Goal: Transaction & Acquisition: Purchase product/service

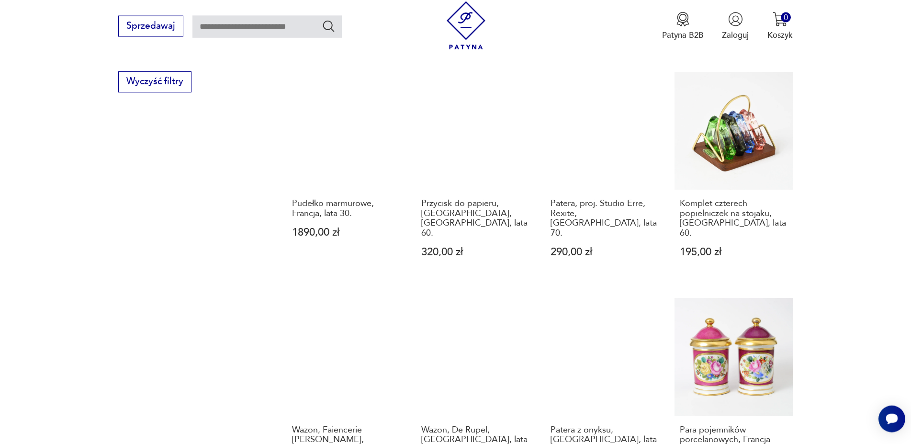
scroll to position [940, 0]
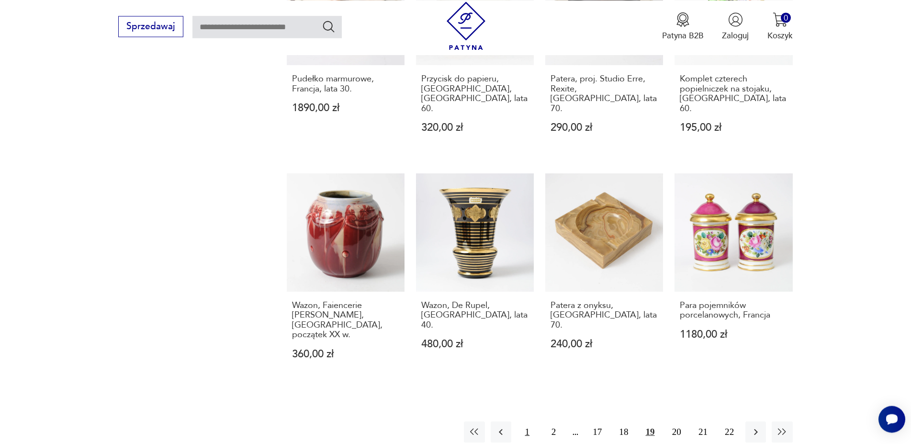
click at [527, 421] on button "1" at bounding box center [527, 431] width 21 height 21
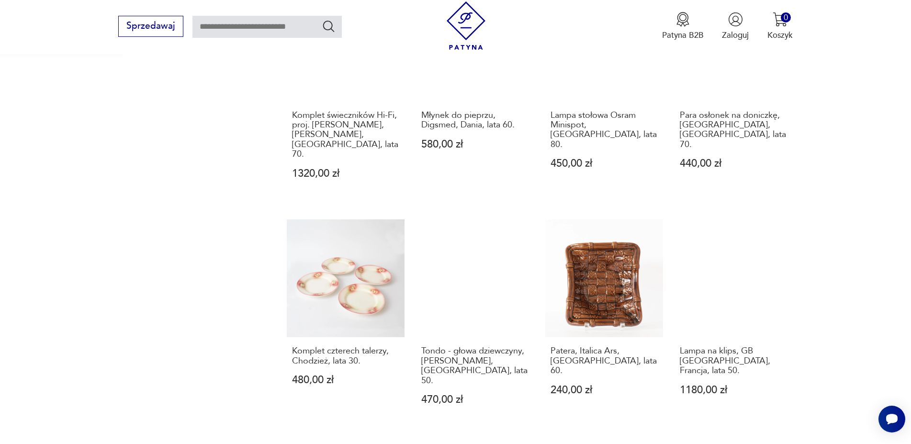
scroll to position [989, 0]
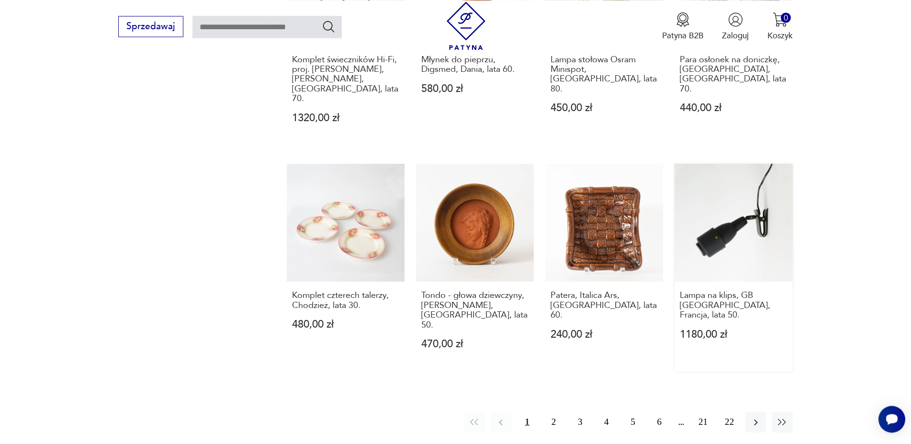
drag, startPoint x: 554, startPoint y: 345, endPoint x: 692, endPoint y: 284, distance: 150.6
click at [555, 412] on button "2" at bounding box center [553, 422] width 21 height 21
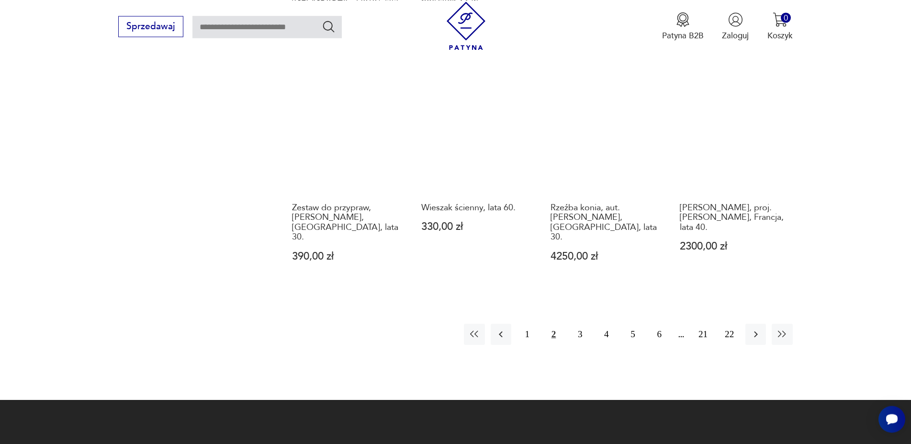
scroll to position [1086, 0]
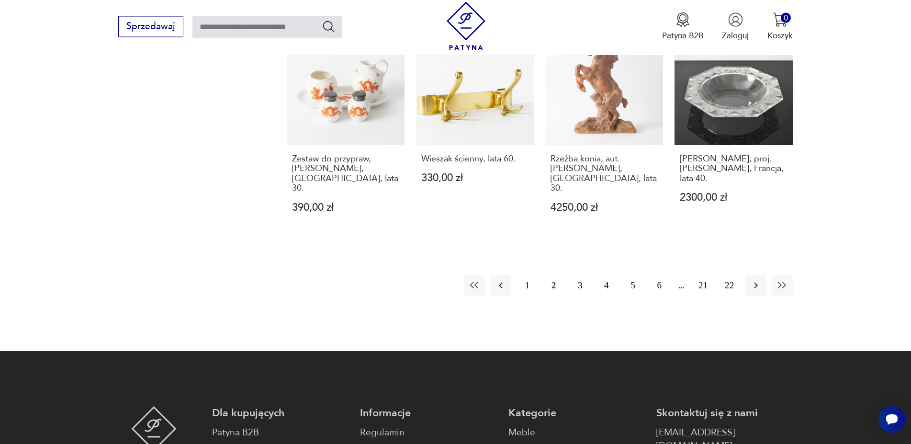
click at [580, 275] on button "3" at bounding box center [579, 285] width 21 height 21
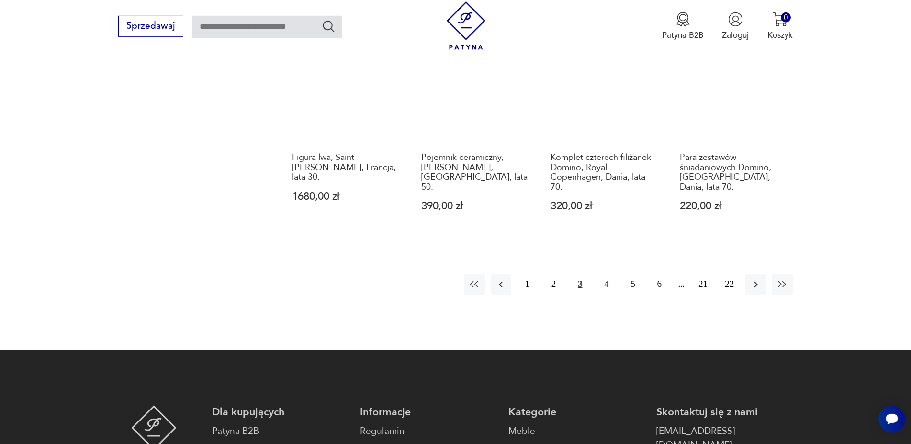
scroll to position [1086, 0]
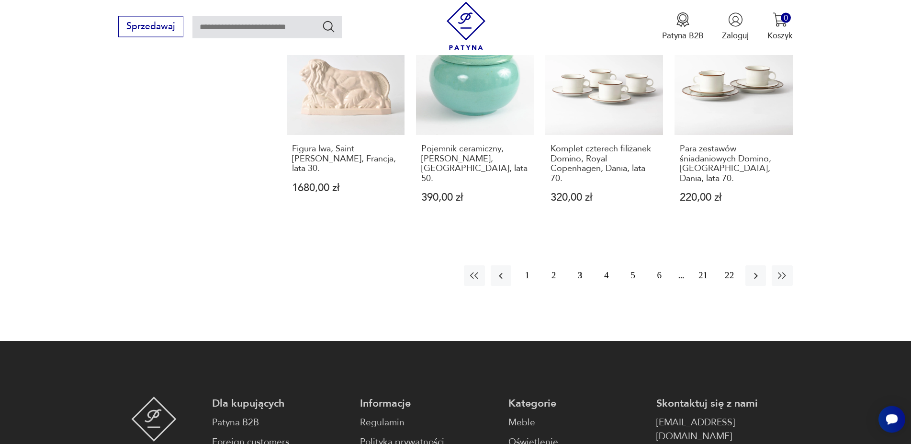
click at [606, 265] on button "4" at bounding box center [606, 275] width 21 height 21
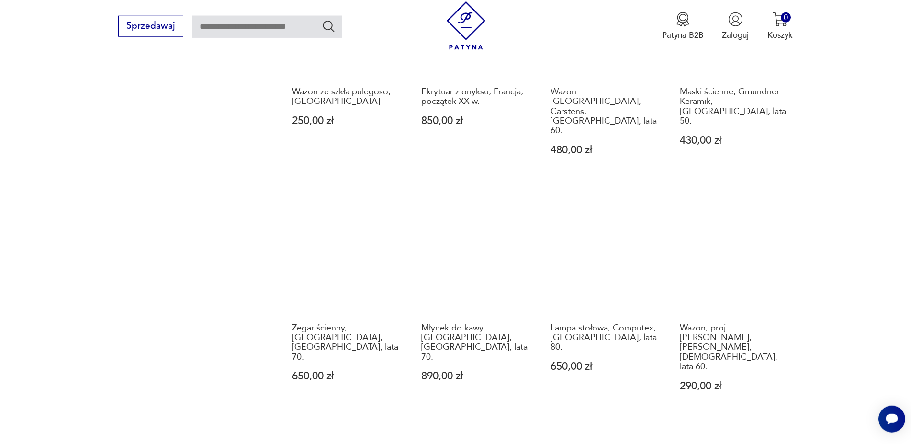
scroll to position [1086, 0]
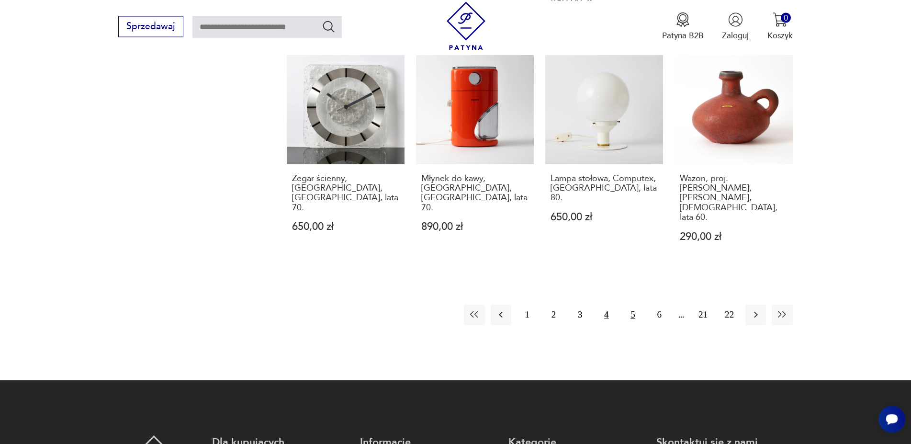
click at [634, 304] on button "5" at bounding box center [633, 314] width 21 height 21
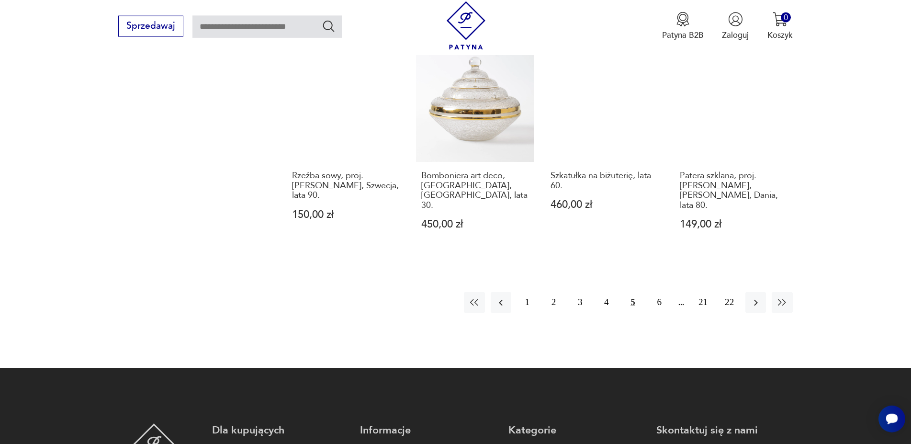
scroll to position [1135, 0]
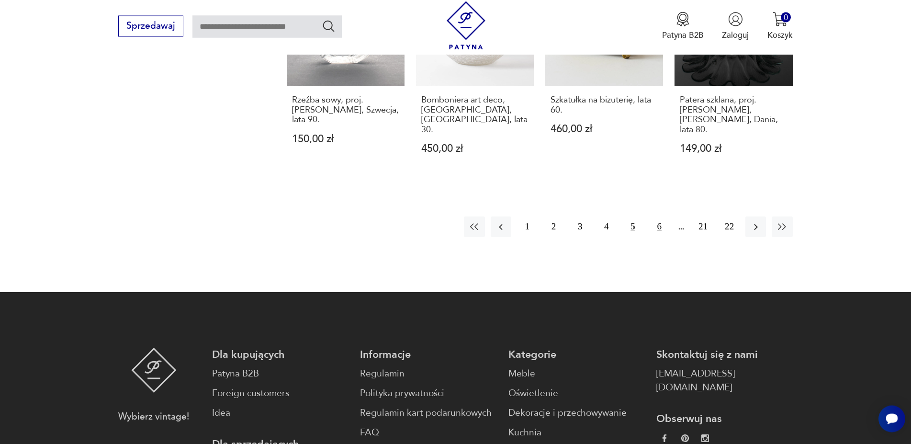
click at [658, 217] on button "6" at bounding box center [659, 227] width 21 height 21
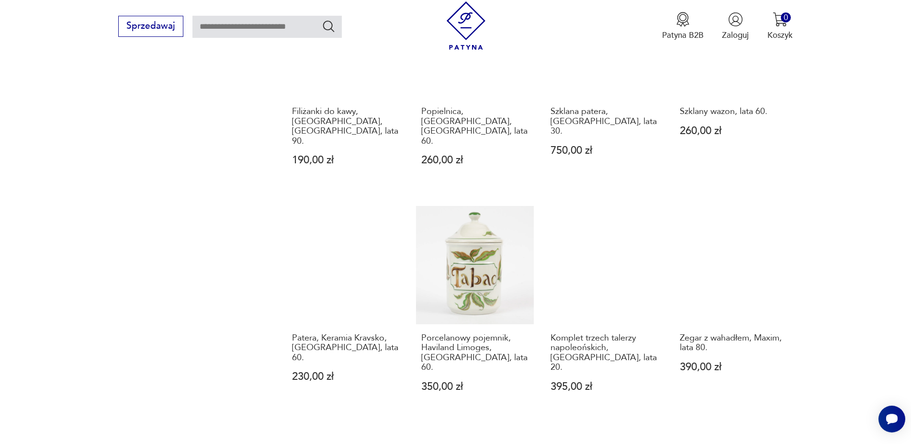
scroll to position [989, 0]
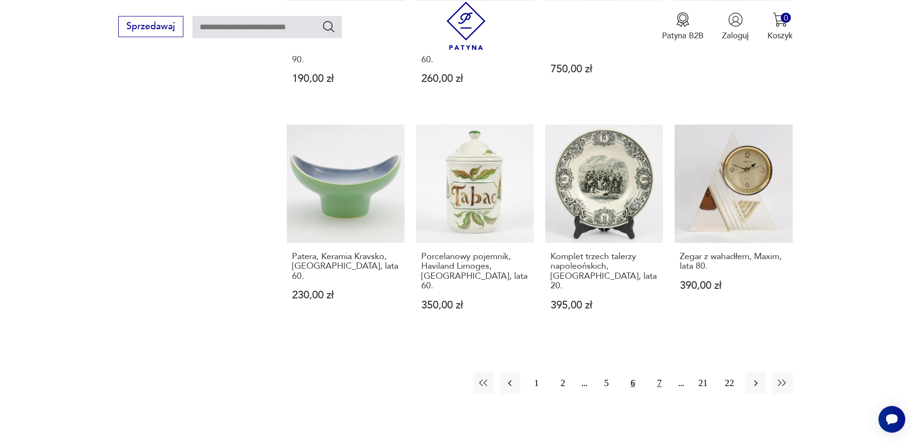
click at [658, 372] on button "7" at bounding box center [659, 382] width 21 height 21
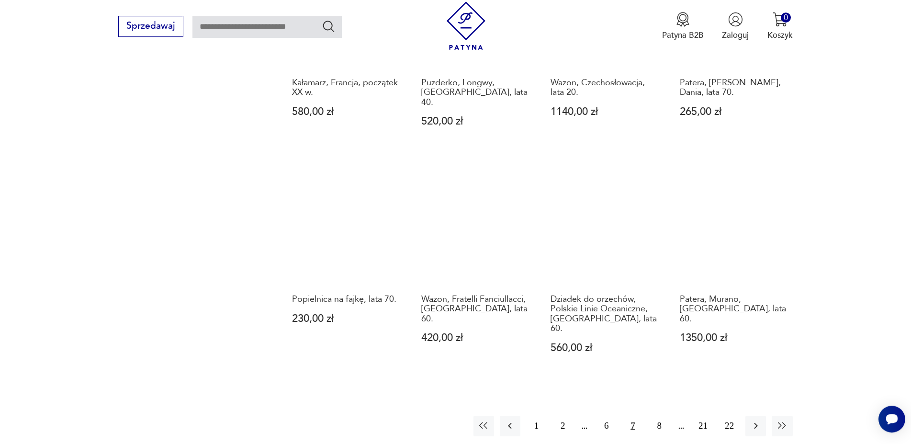
scroll to position [1038, 0]
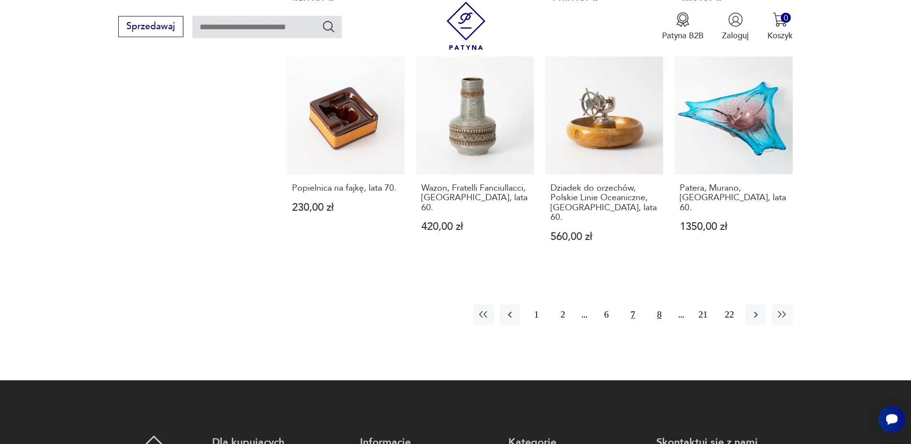
drag, startPoint x: 658, startPoint y: 265, endPoint x: 681, endPoint y: 248, distance: 29.1
click at [658, 304] on button "8" at bounding box center [659, 314] width 21 height 21
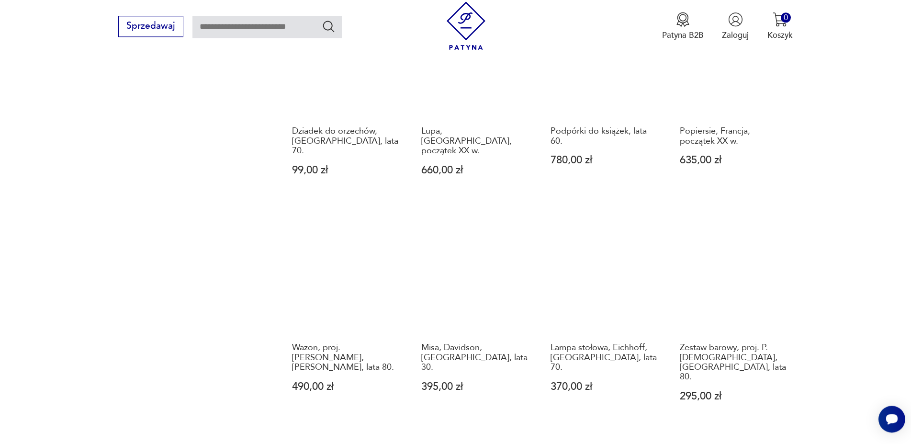
scroll to position [1038, 0]
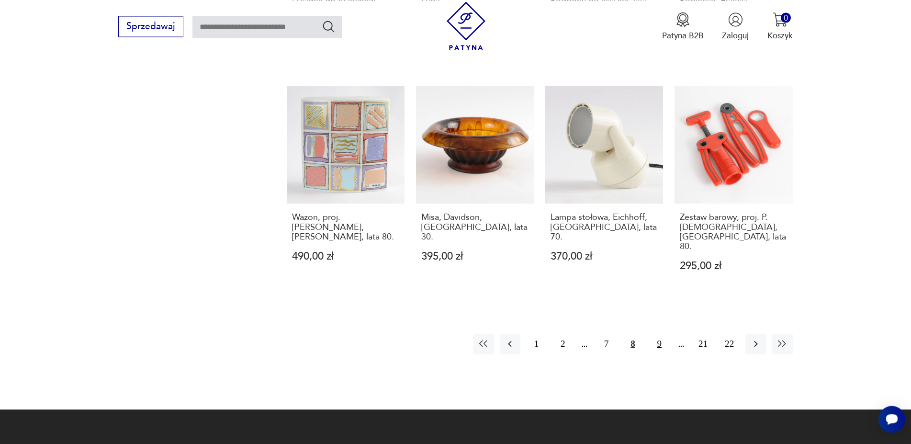
click at [660, 334] on button "9" at bounding box center [659, 344] width 21 height 21
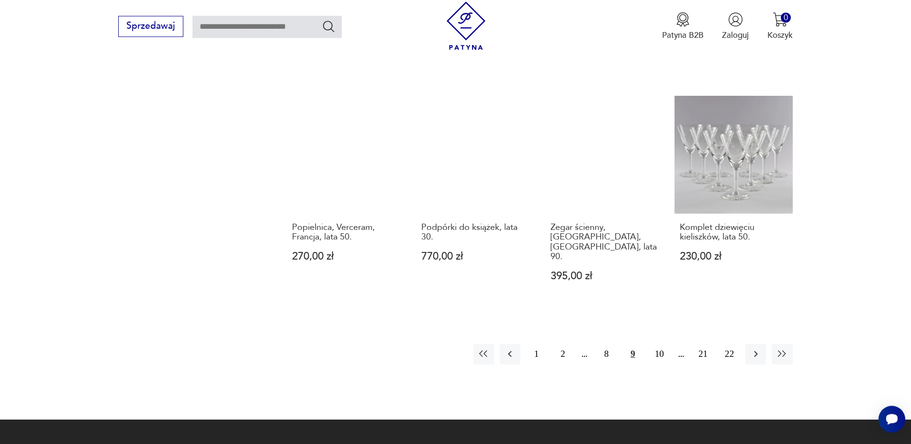
scroll to position [1086, 0]
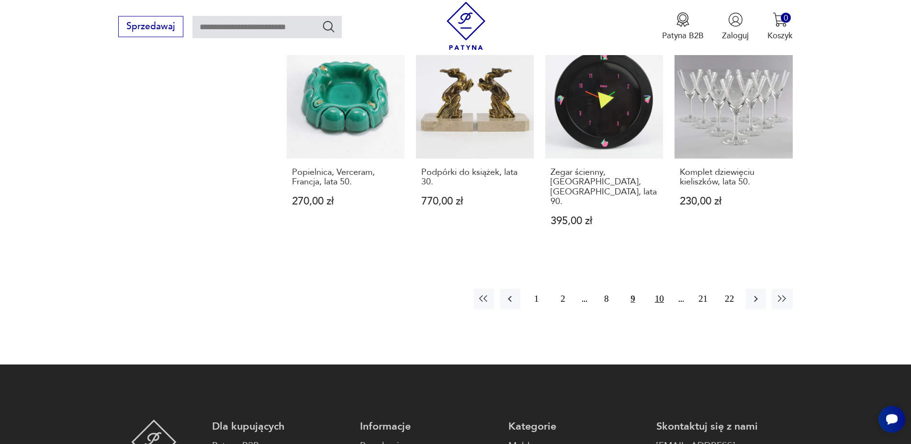
click at [660, 289] on button "10" at bounding box center [659, 299] width 21 height 21
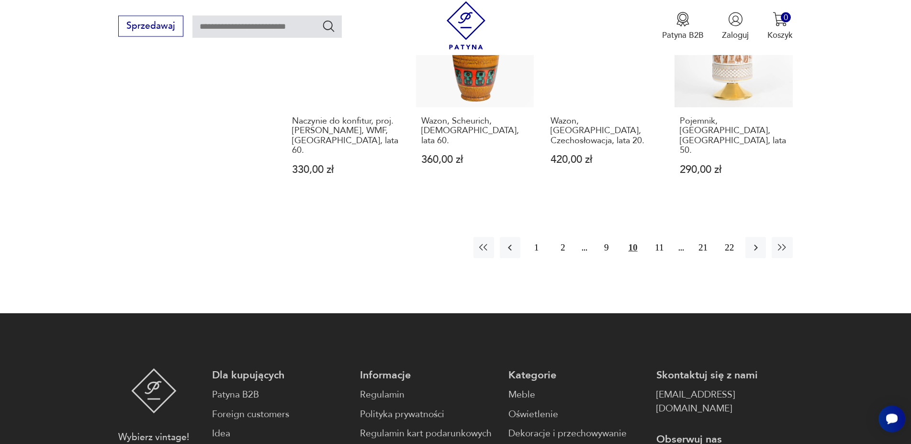
scroll to position [1135, 0]
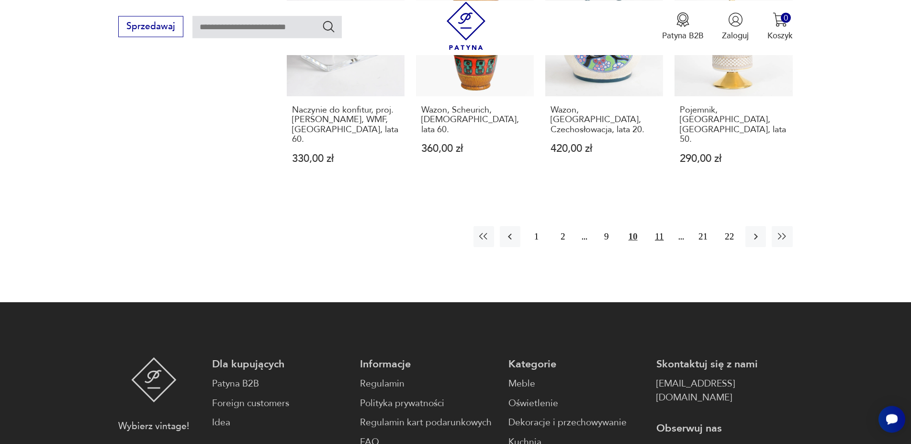
click at [659, 226] on button "11" at bounding box center [659, 236] width 21 height 21
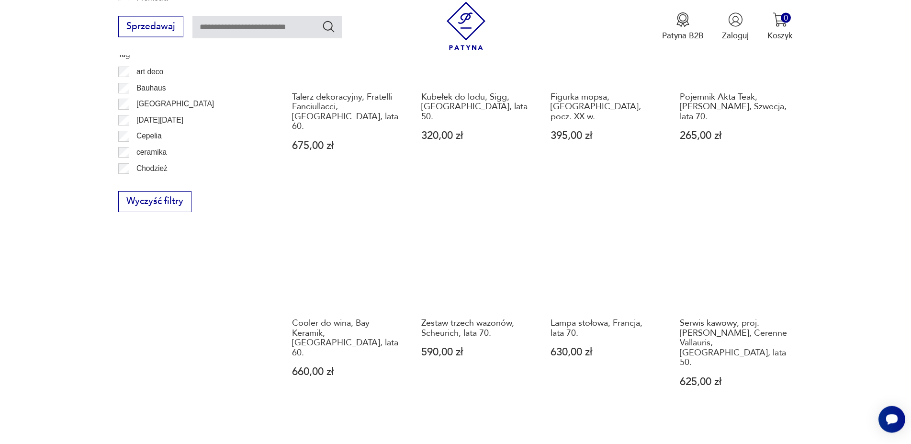
scroll to position [989, 0]
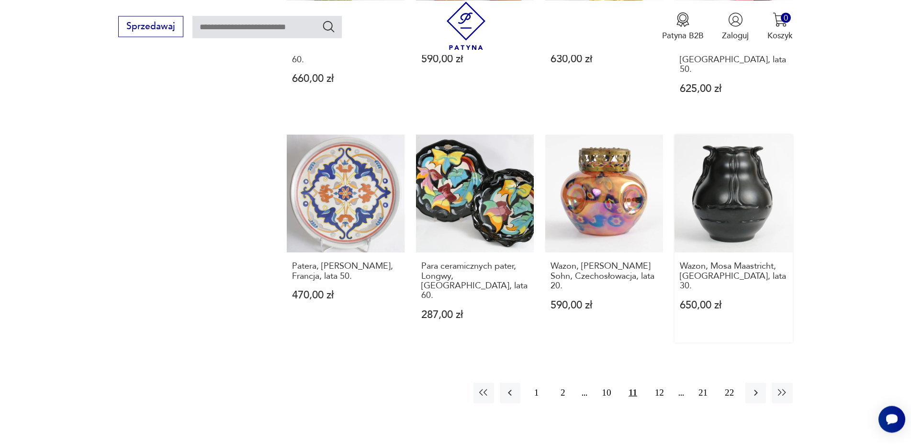
drag, startPoint x: 659, startPoint y: 334, endPoint x: 771, endPoint y: 256, distance: 137.0
click at [659, 382] on button "12" at bounding box center [659, 392] width 21 height 21
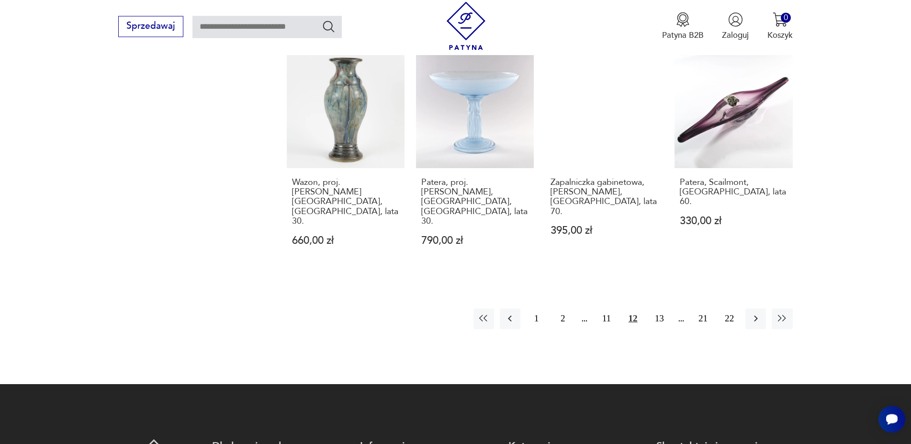
scroll to position [1086, 0]
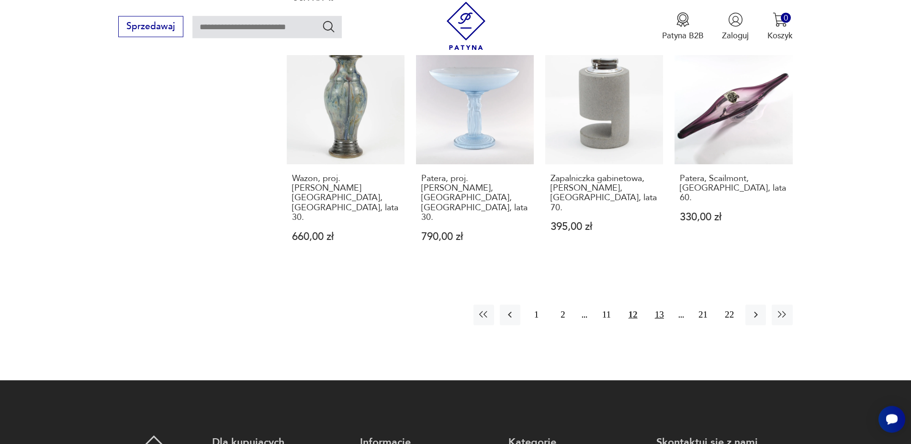
click at [658, 304] on button "13" at bounding box center [659, 314] width 21 height 21
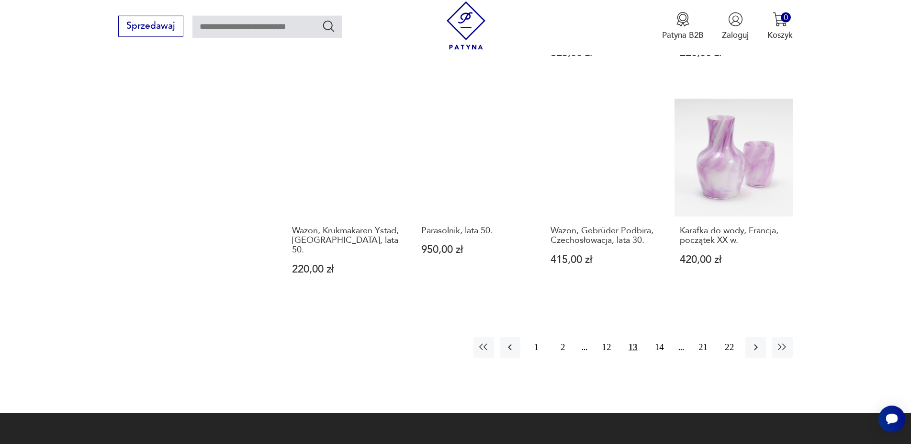
scroll to position [1038, 0]
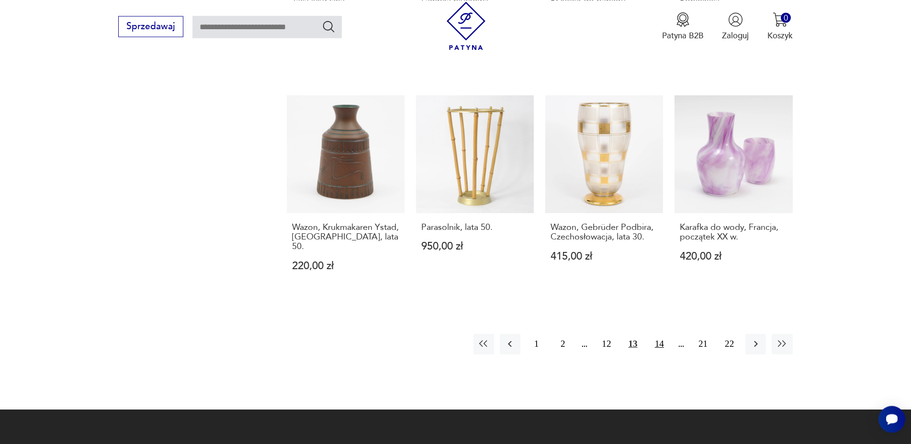
click at [659, 334] on button "14" at bounding box center [659, 344] width 21 height 21
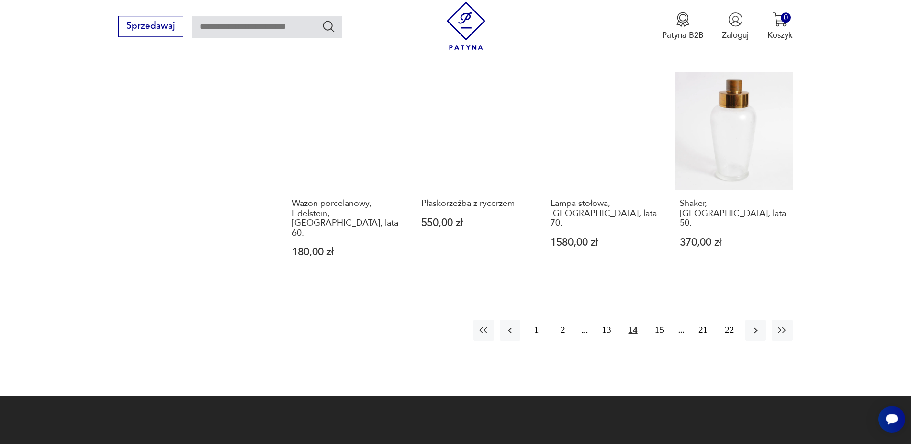
scroll to position [1038, 0]
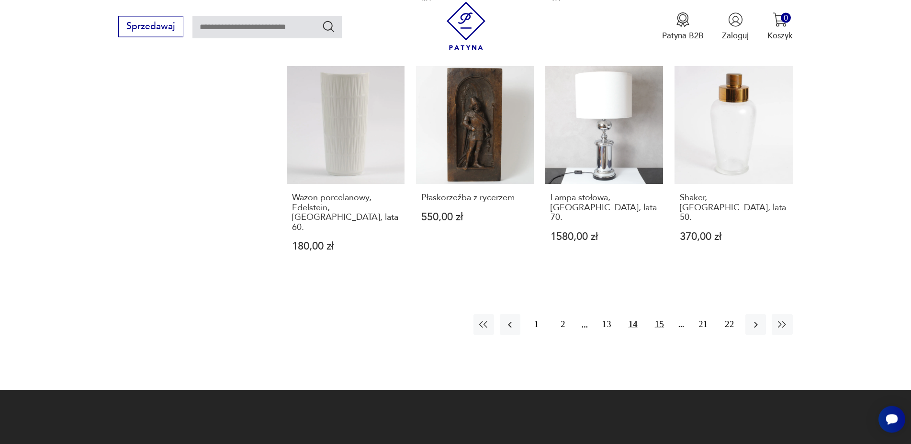
click at [661, 314] on button "15" at bounding box center [659, 324] width 21 height 21
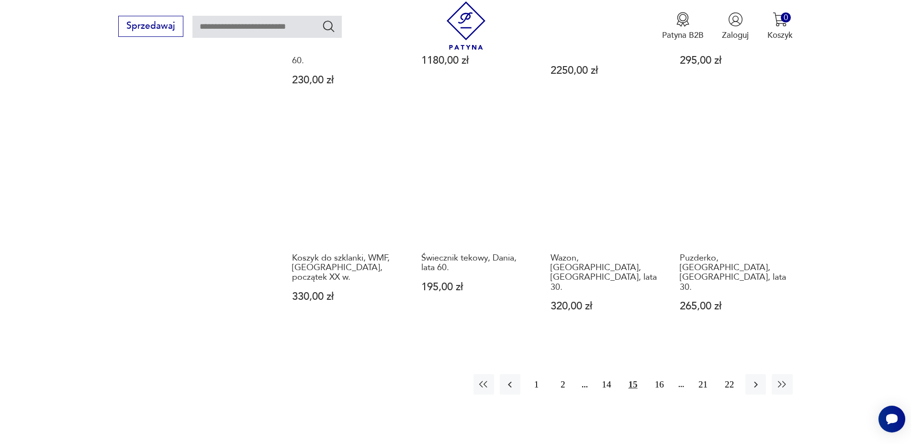
scroll to position [1038, 0]
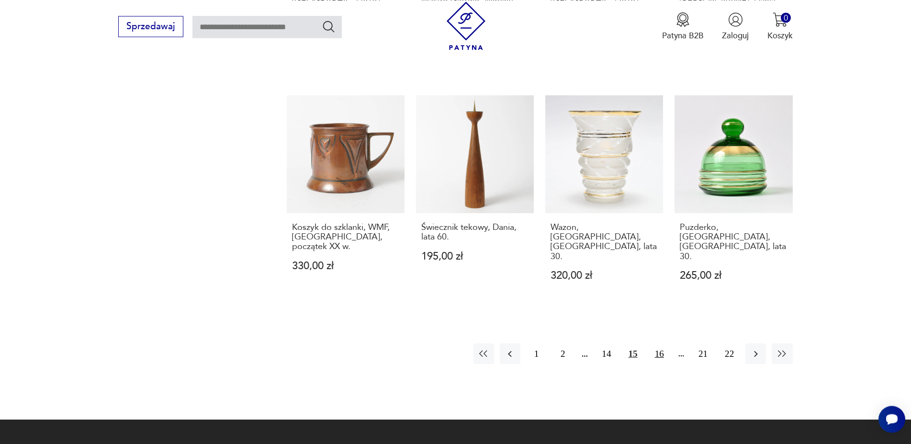
drag, startPoint x: 656, startPoint y: 274, endPoint x: 706, endPoint y: 242, distance: 60.0
click at [656, 343] on button "16" at bounding box center [659, 353] width 21 height 21
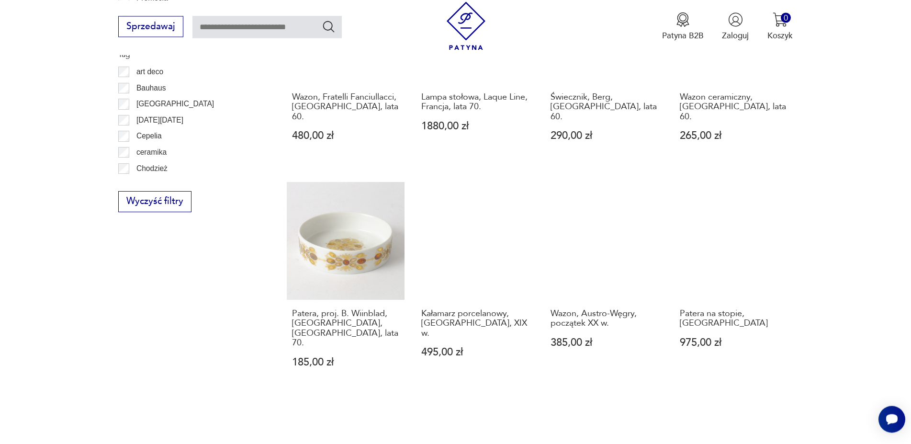
scroll to position [940, 0]
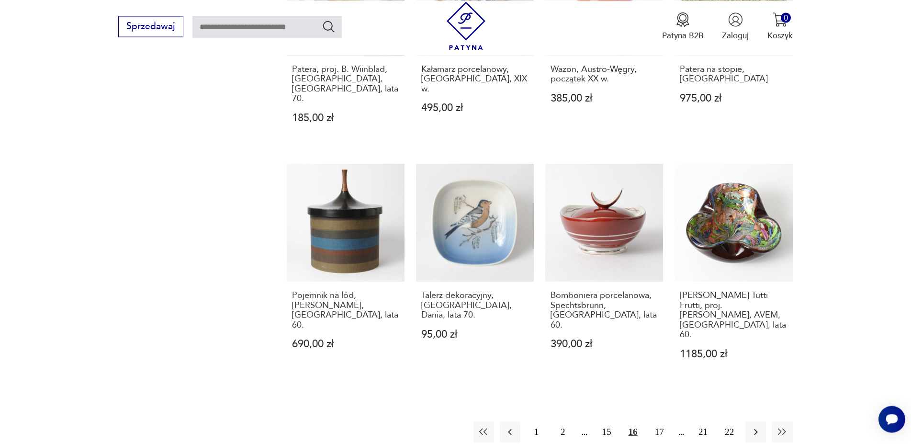
drag, startPoint x: 658, startPoint y: 373, endPoint x: 726, endPoint y: 336, distance: 78.1
click at [660, 421] on button "17" at bounding box center [659, 431] width 21 height 21
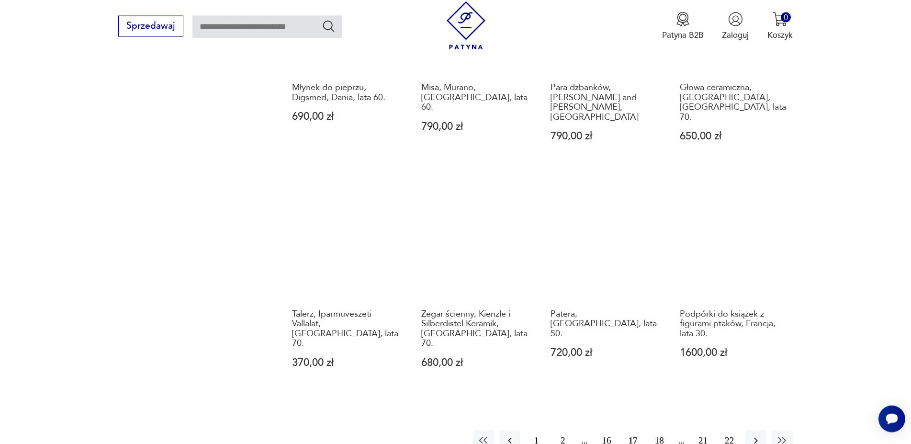
scroll to position [989, 0]
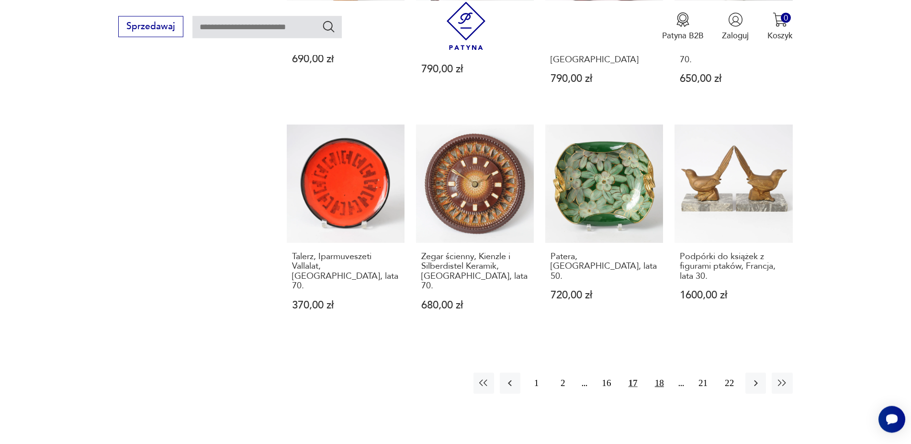
click at [658, 372] on button "18" at bounding box center [659, 382] width 21 height 21
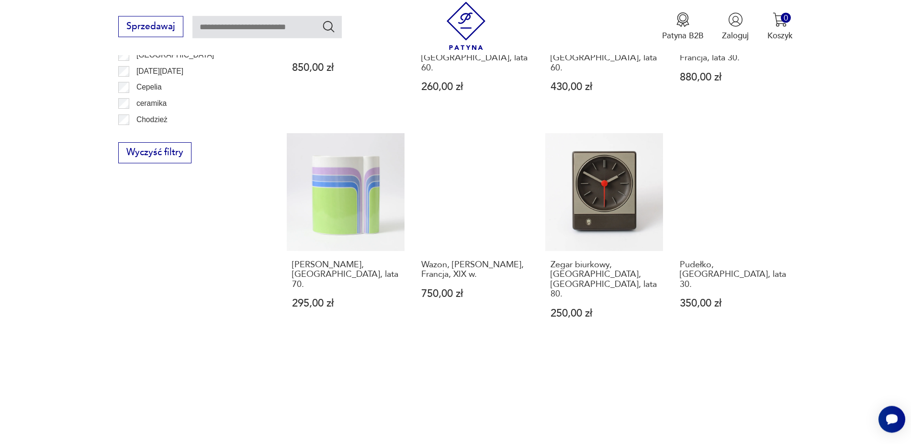
scroll to position [1038, 0]
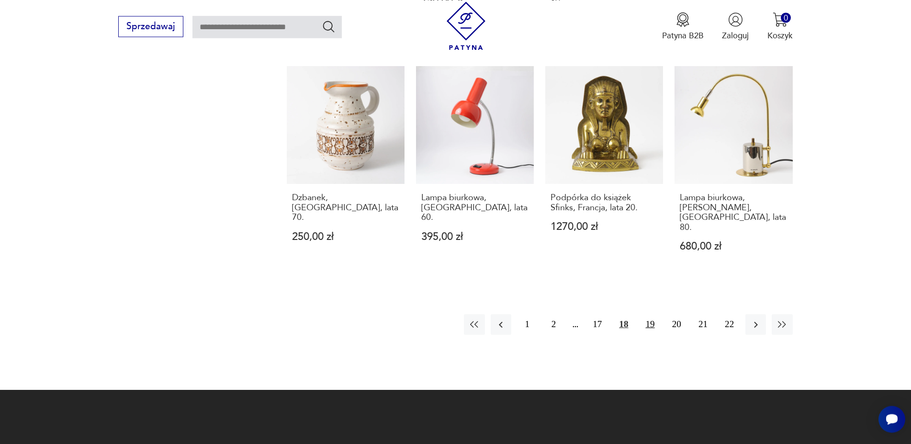
click at [649, 314] on button "19" at bounding box center [650, 324] width 21 height 21
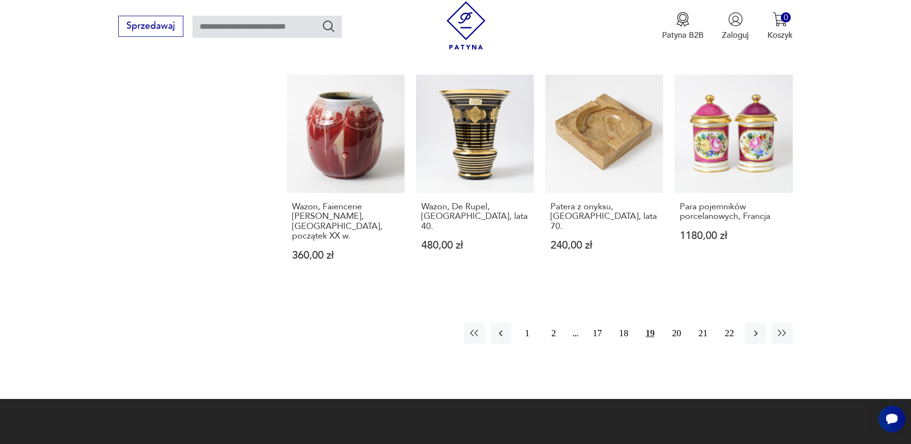
scroll to position [1086, 0]
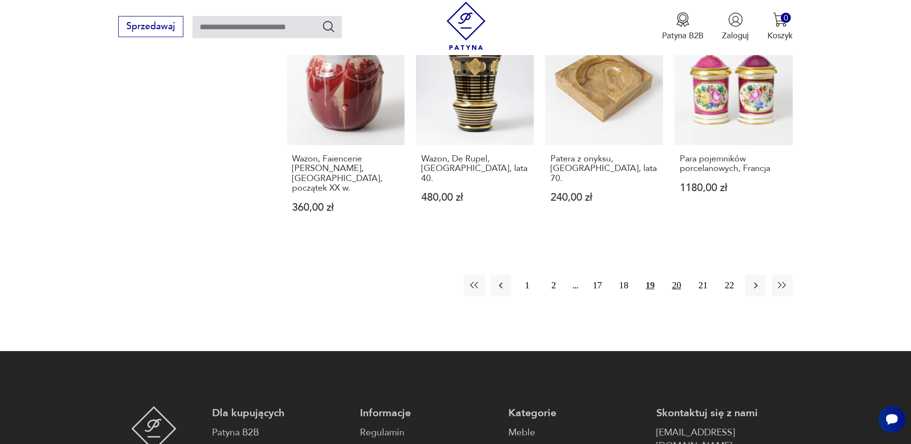
click at [677, 275] on button "20" at bounding box center [676, 285] width 21 height 21
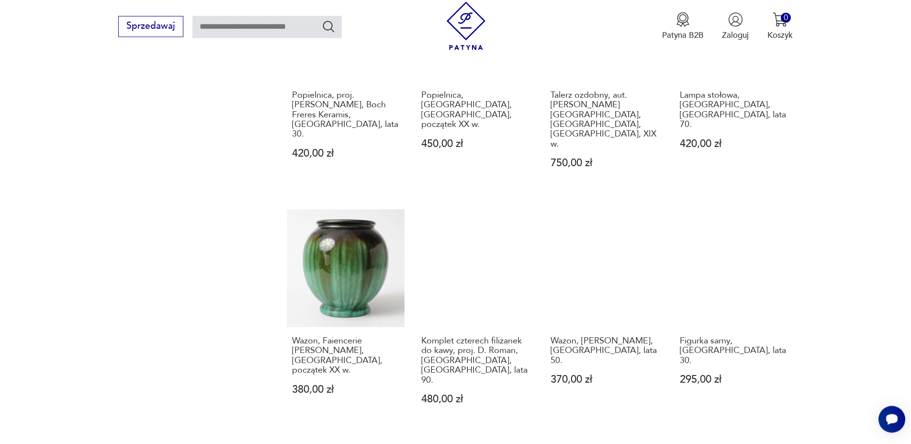
scroll to position [1038, 0]
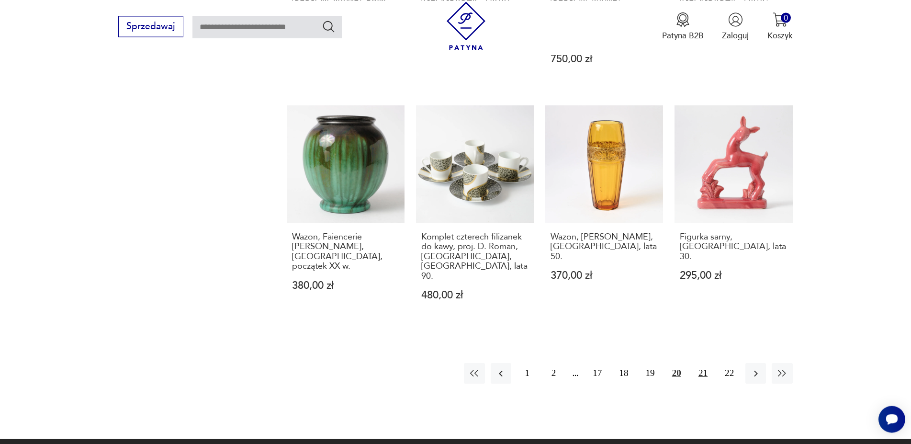
click at [705, 363] on button "21" at bounding box center [702, 373] width 21 height 21
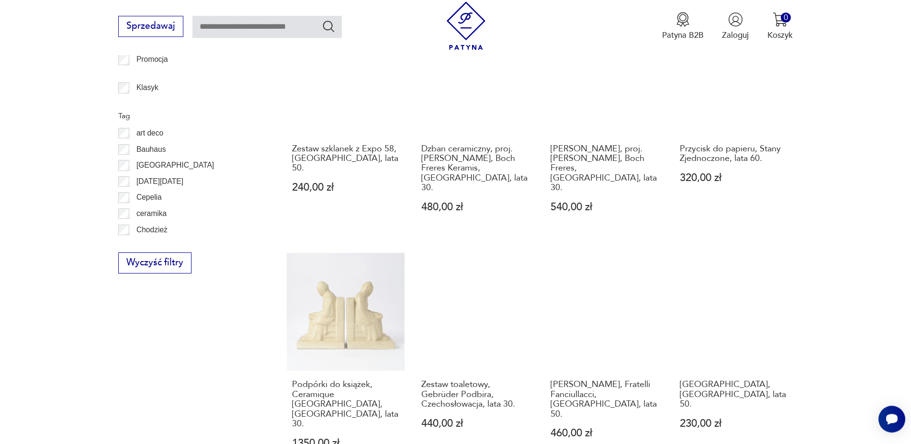
scroll to position [696, 0]
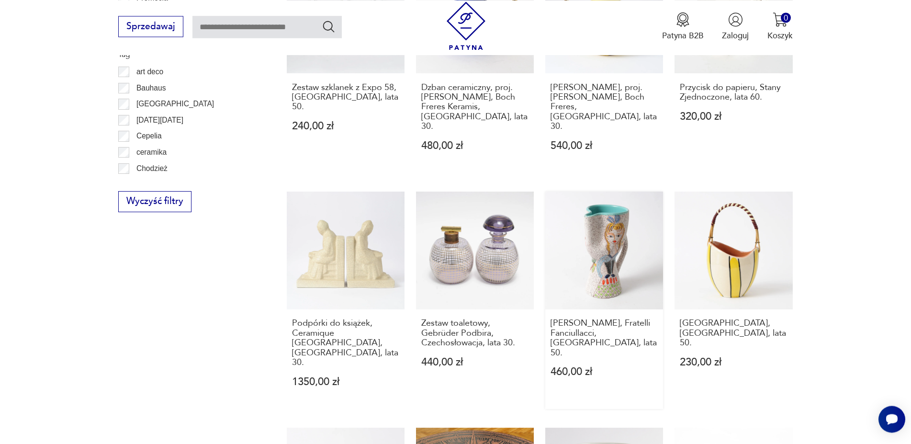
click at [612, 224] on link "[PERSON_NAME], Fratelli Fanciullacci, [GEOGRAPHIC_DATA], lata 50. 460,00 zł" at bounding box center [604, 299] width 118 height 217
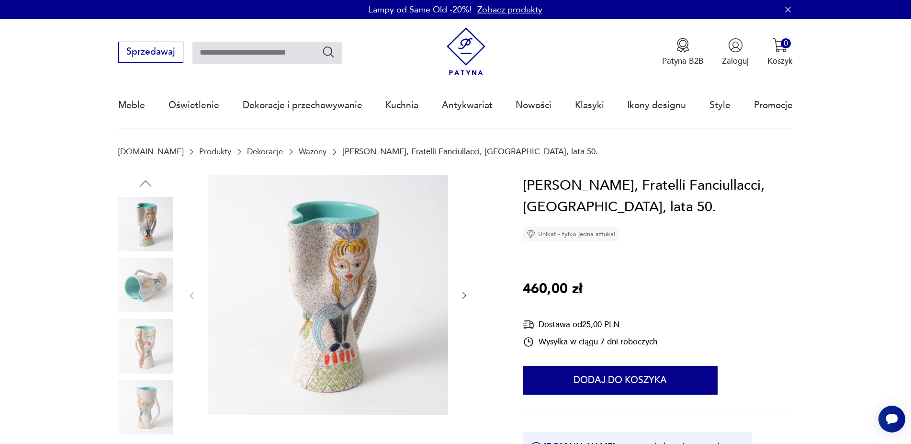
click at [464, 294] on icon "button" at bounding box center [464, 295] width 4 height 7
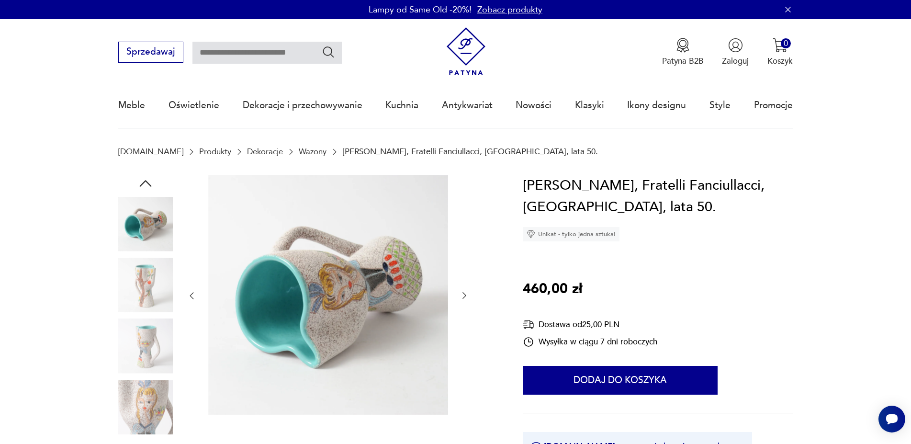
click at [464, 294] on icon "button" at bounding box center [464, 295] width 4 height 7
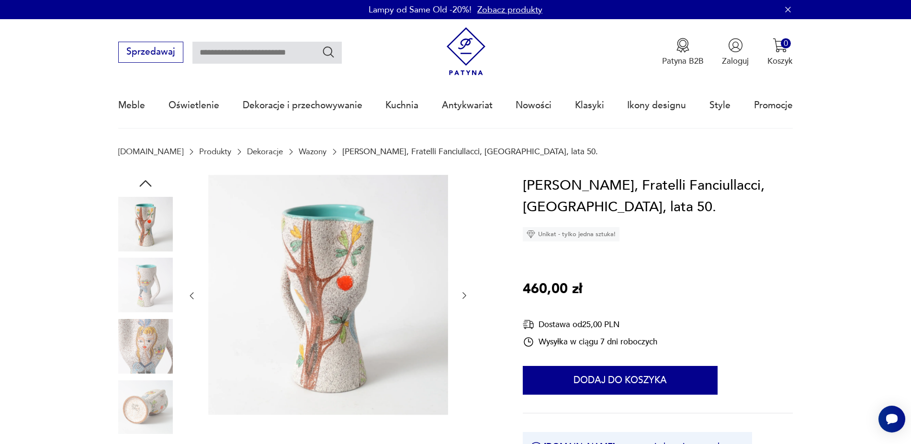
click at [464, 294] on icon "button" at bounding box center [464, 295] width 4 height 7
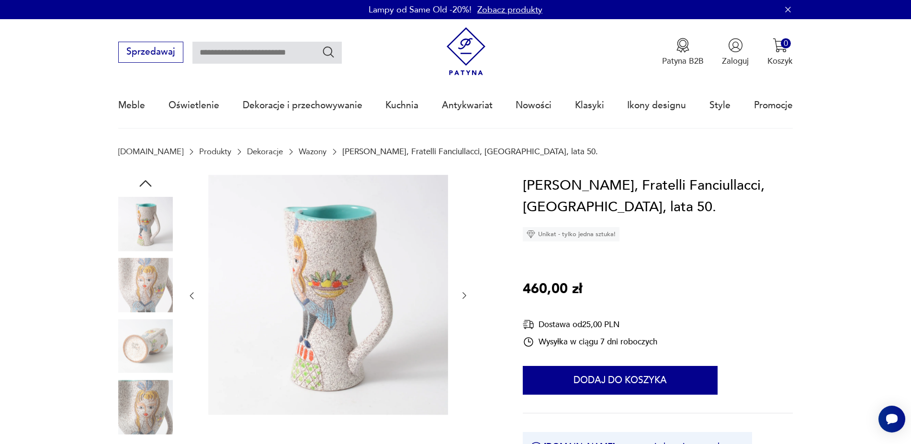
click at [464, 294] on icon "button" at bounding box center [464, 295] width 4 height 7
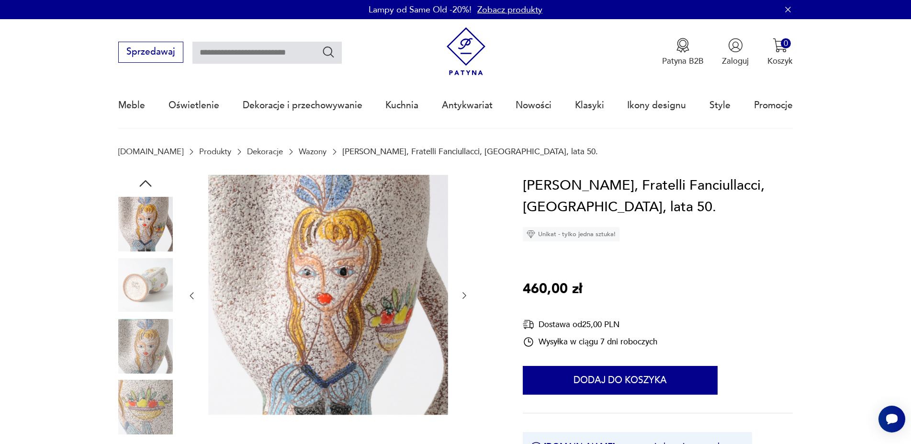
click at [464, 294] on icon "button" at bounding box center [464, 295] width 4 height 7
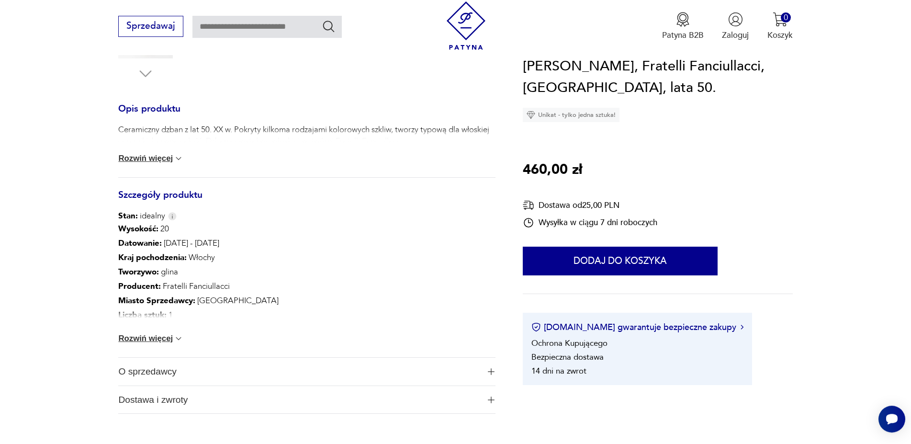
scroll to position [391, 0]
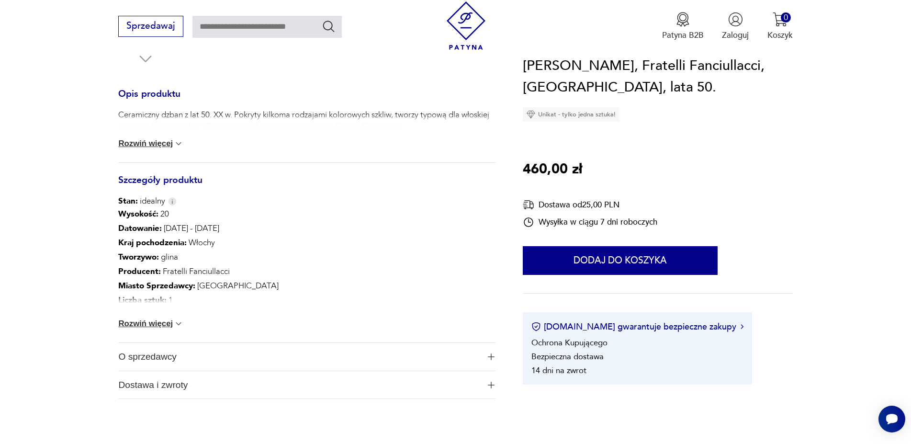
click at [179, 321] on img at bounding box center [179, 324] width 10 height 10
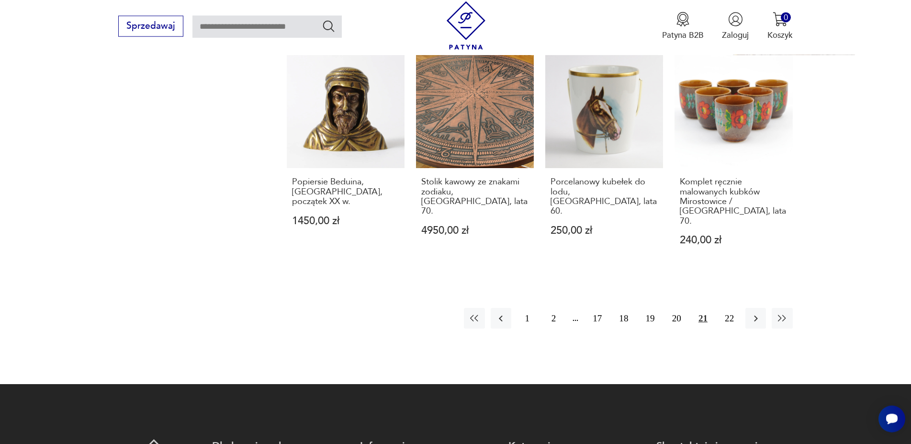
scroll to position [1074, 0]
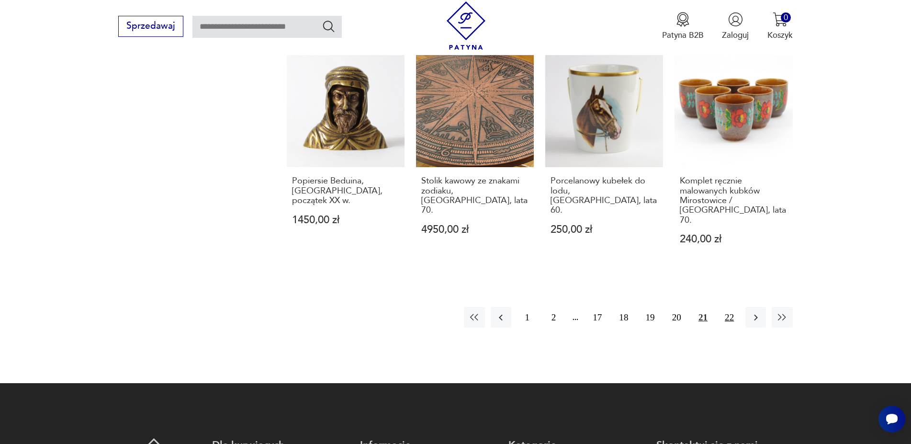
click at [730, 307] on button "22" at bounding box center [729, 317] width 21 height 21
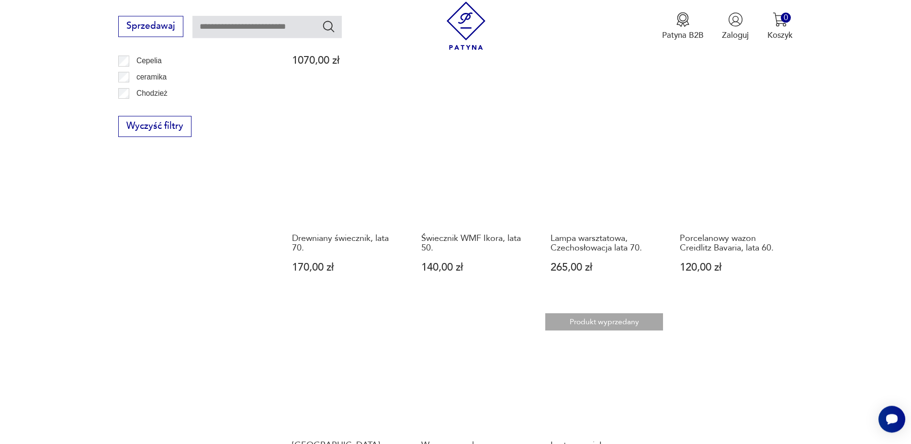
scroll to position [842, 0]
